Goal: Use online tool/utility: Utilize a website feature to perform a specific function

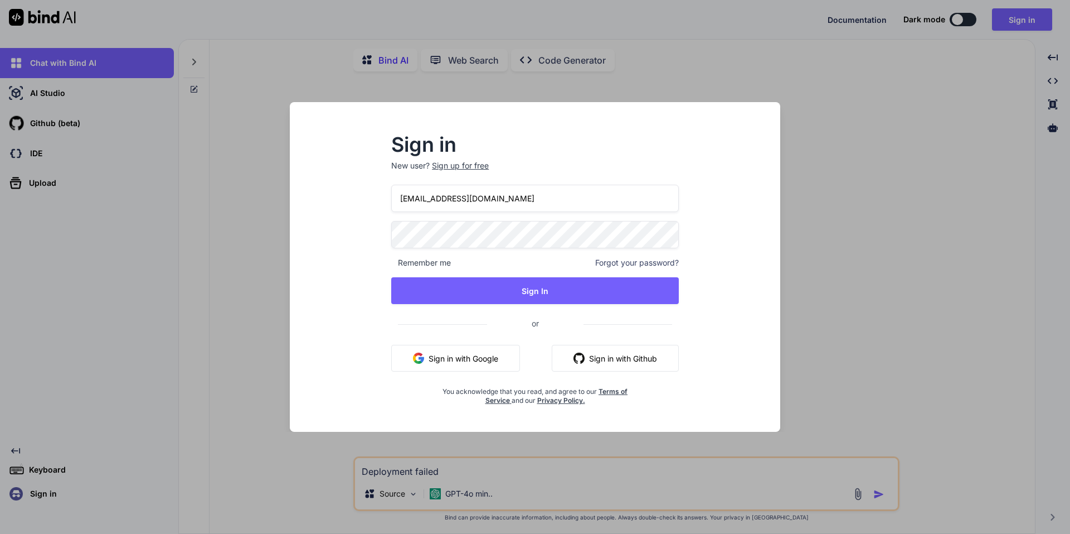
scroll to position [4, 0]
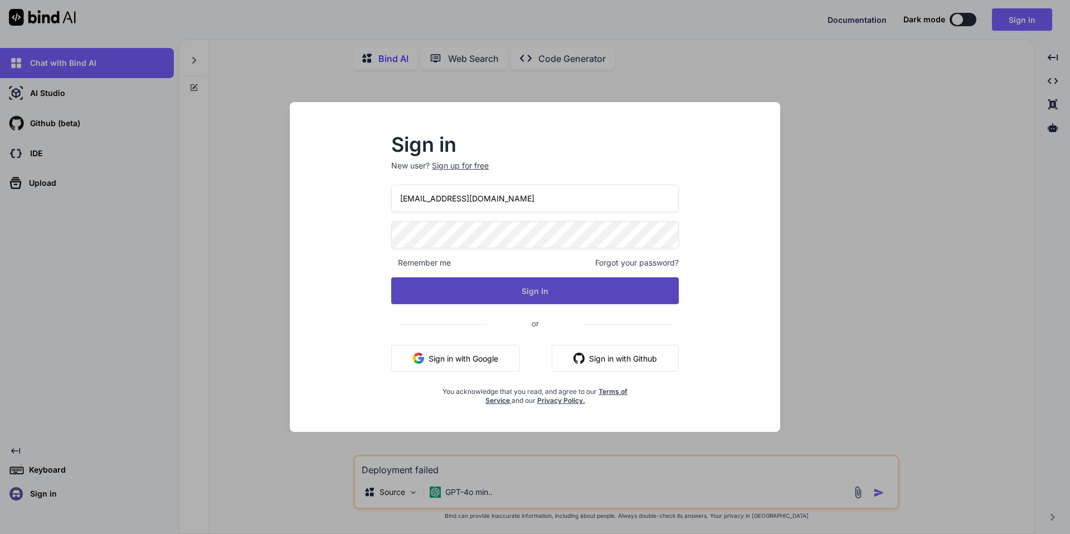
click at [560, 294] on button "Sign In" at bounding box center [535, 290] width 288 height 27
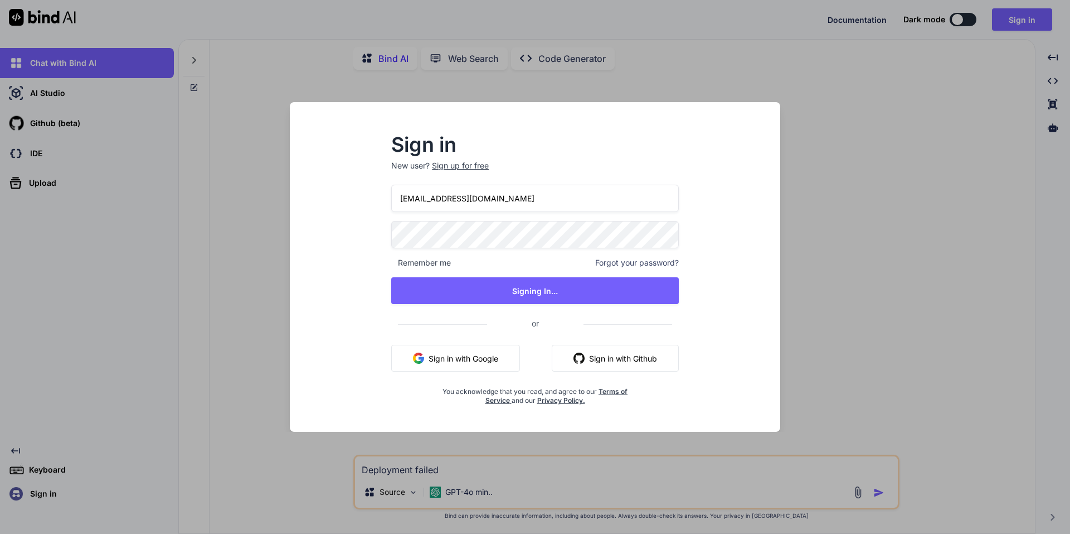
type textarea "x"
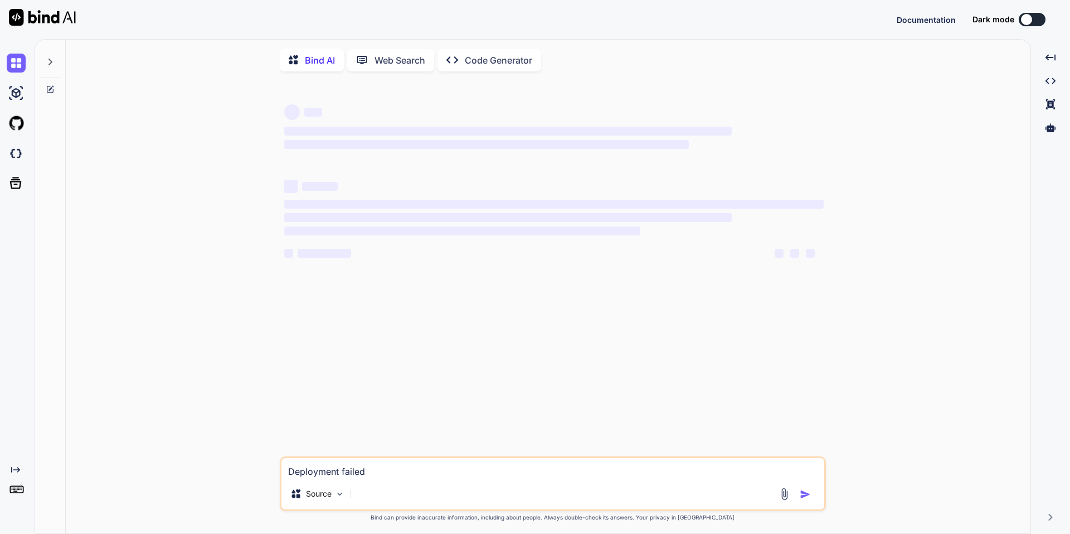
type textarea "x"
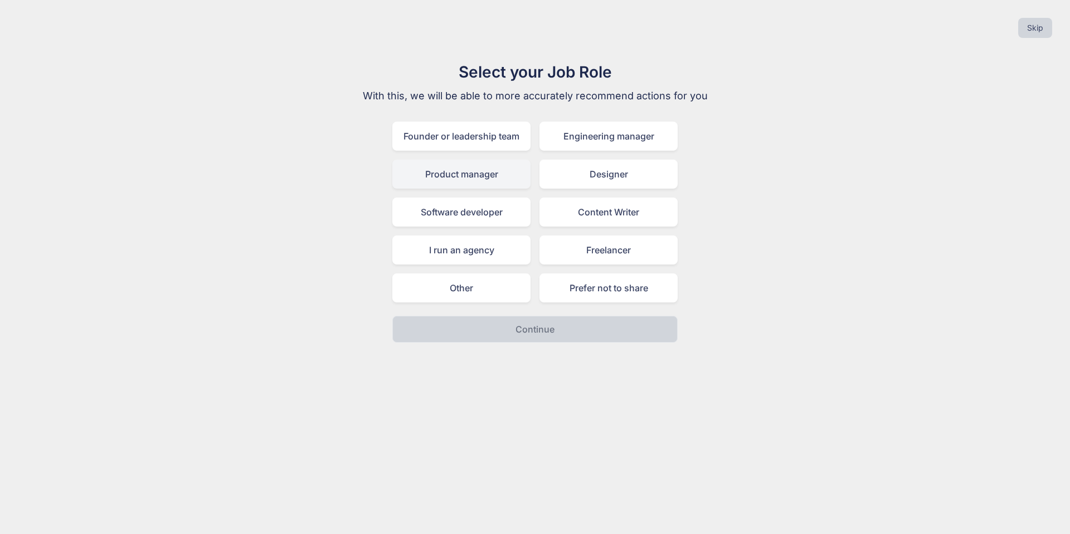
click at [445, 171] on div "Product manager" at bounding box center [461, 173] width 138 height 29
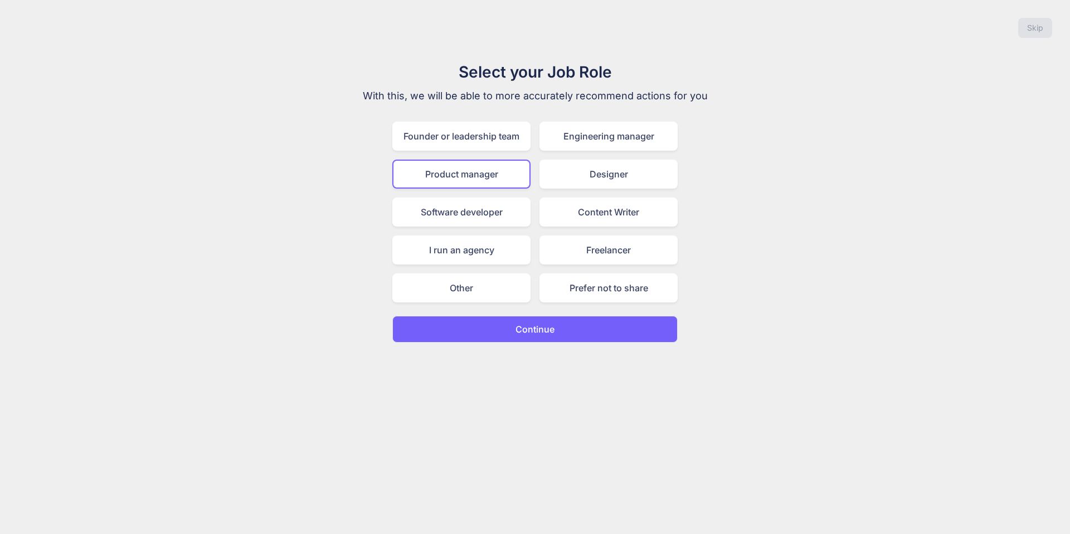
click at [508, 325] on button "Continue" at bounding box center [534, 329] width 285 height 27
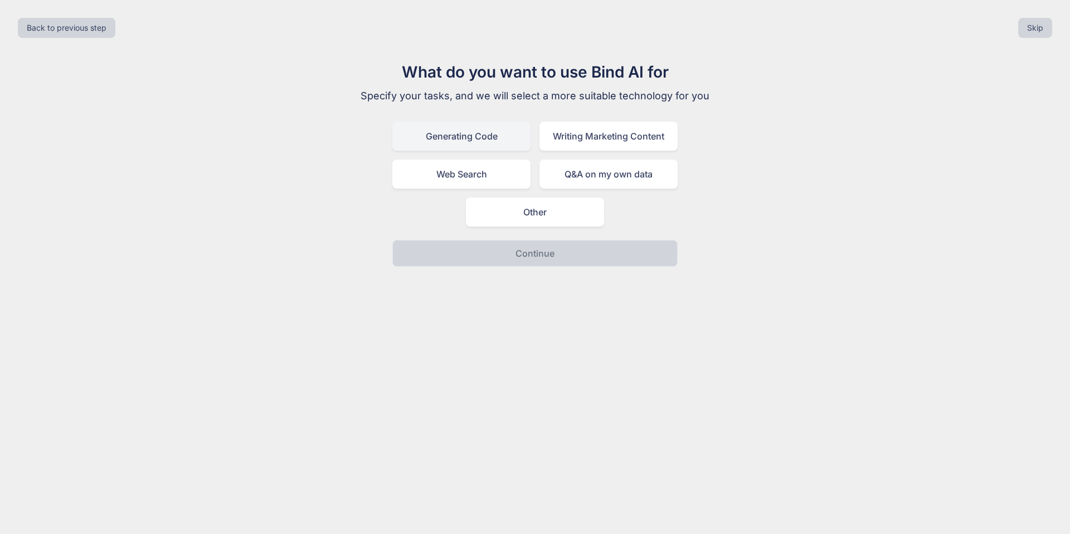
click at [488, 134] on div "Generating Code" at bounding box center [461, 136] width 138 height 29
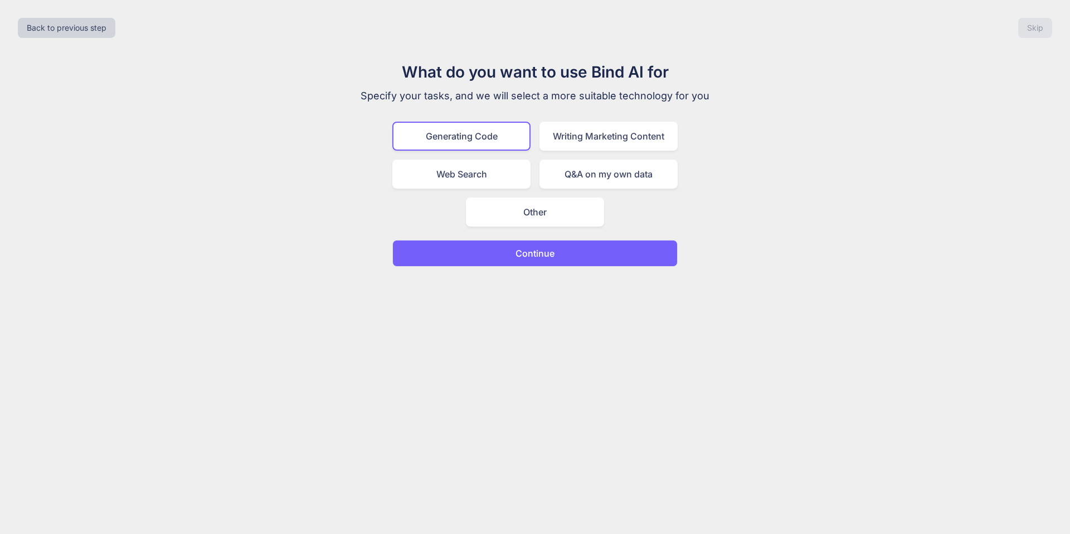
click at [501, 250] on button "Continue" at bounding box center [534, 253] width 285 height 27
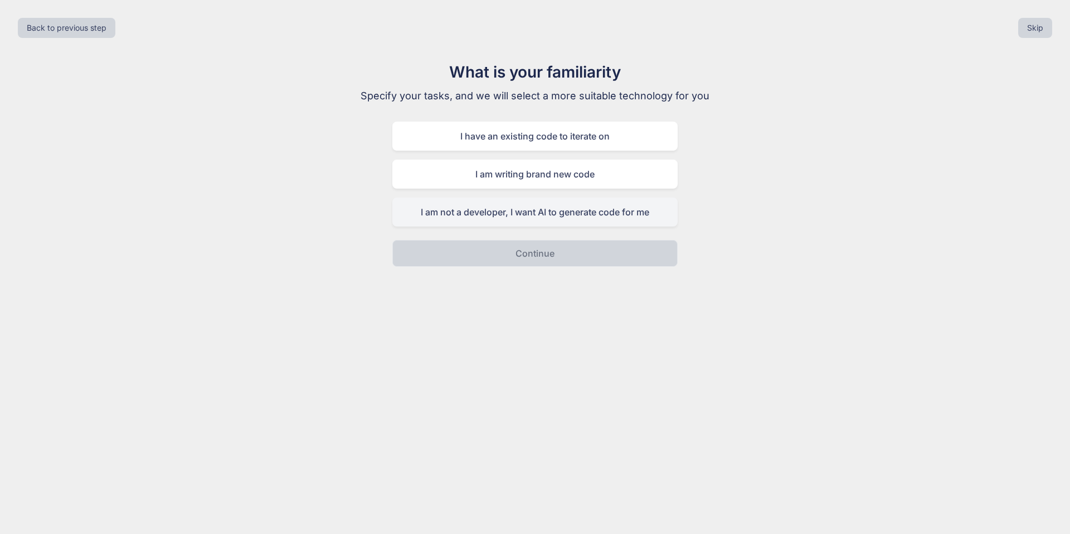
click at [623, 220] on div "I am not a developer, I want AI to generate code for me" at bounding box center [534, 211] width 285 height 29
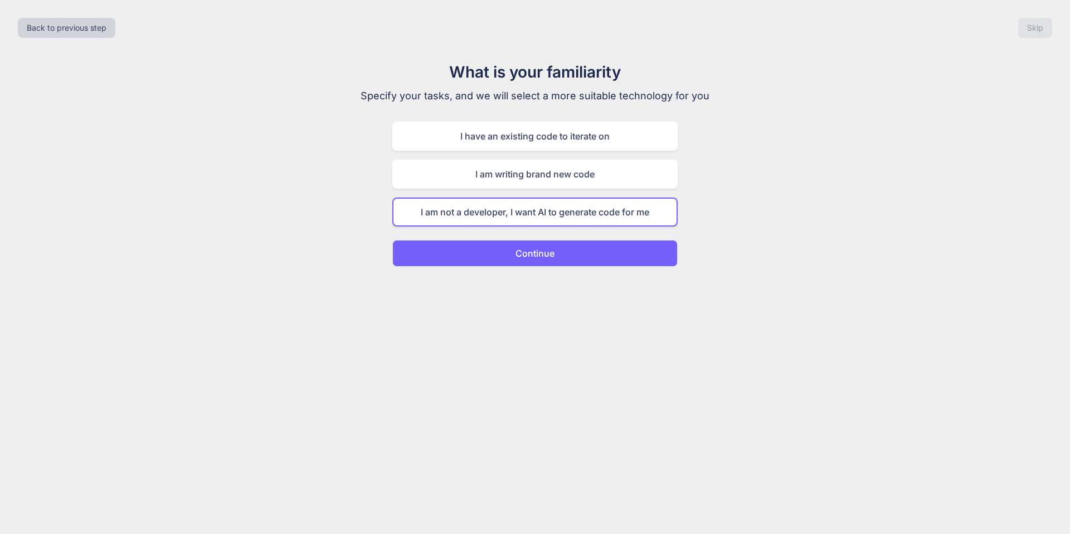
click at [608, 251] on button "Continue" at bounding box center [534, 253] width 285 height 27
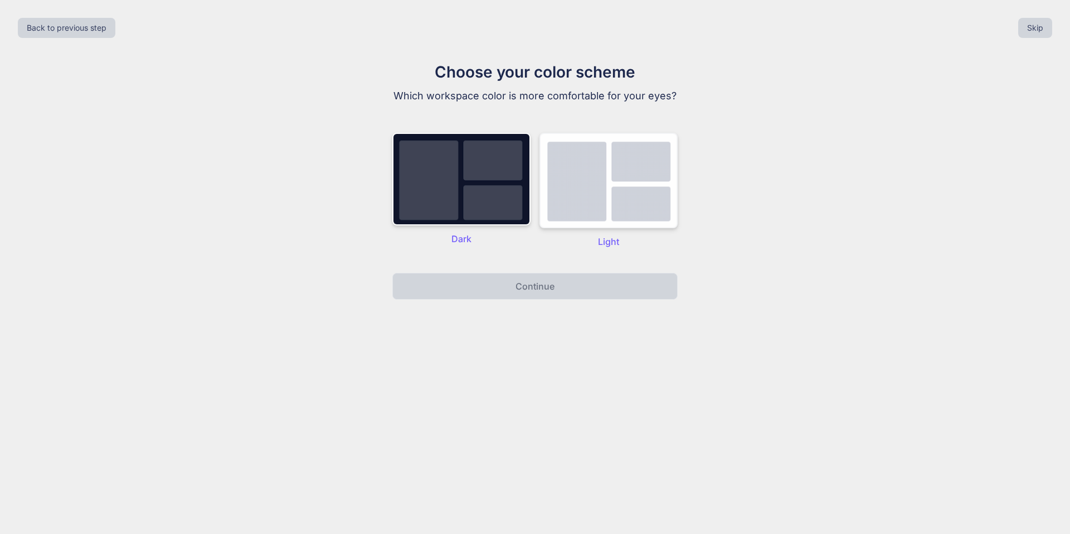
click at [586, 207] on img at bounding box center [609, 180] width 138 height 95
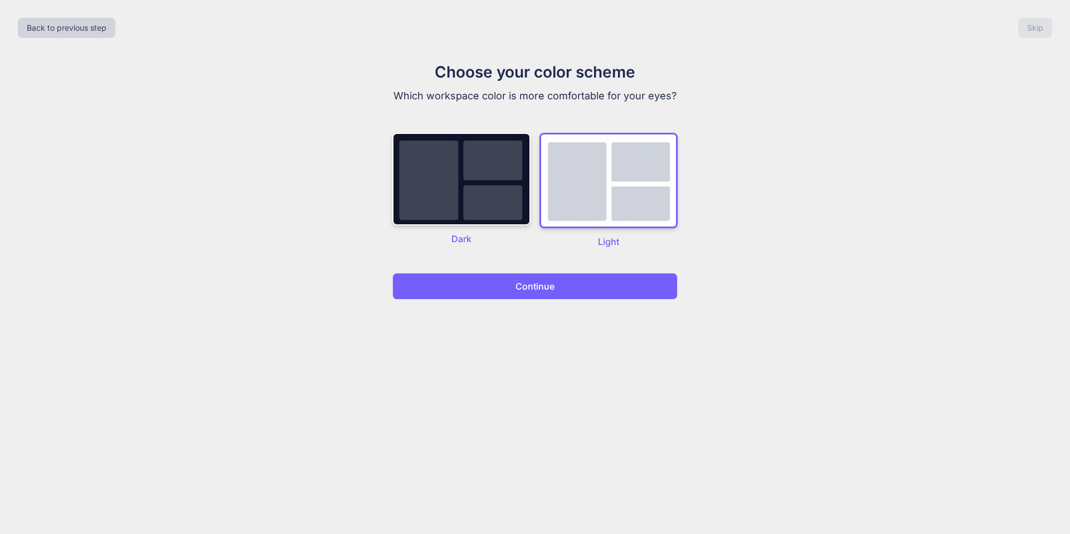
drag, startPoint x: 568, startPoint y: 288, endPoint x: 565, endPoint y: 324, distance: 36.9
click at [567, 289] on button "Continue" at bounding box center [534, 286] width 285 height 27
click at [542, 285] on p "Continue" at bounding box center [535, 285] width 39 height 13
click at [519, 287] on p "Continue" at bounding box center [535, 285] width 39 height 13
